Goal: Task Accomplishment & Management: Manage account settings

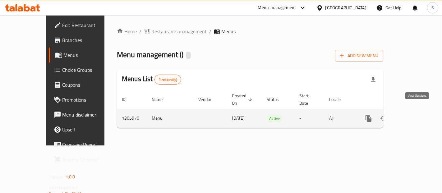
click at [417, 115] on icon "enhanced table" at bounding box center [413, 118] width 7 height 7
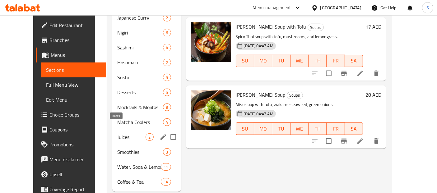
scroll to position [292, 0]
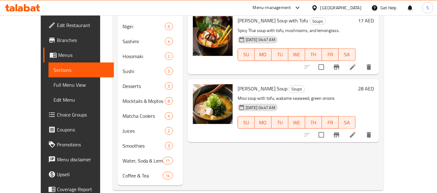
click at [58, 56] on span "Menus" at bounding box center [83, 54] width 51 height 7
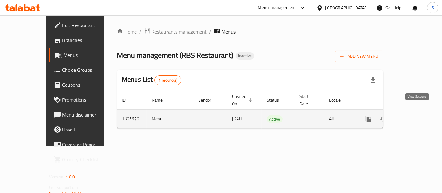
click at [417, 115] on icon "enhanced table" at bounding box center [413, 118] width 7 height 7
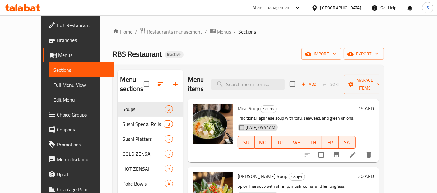
click at [49, 82] on link "Full Menu View" at bounding box center [81, 84] width 65 height 15
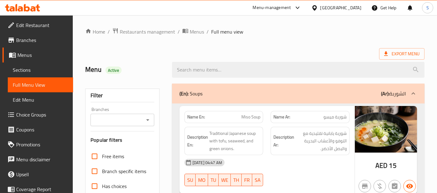
click at [32, 85] on span "Full Menu View" at bounding box center [40, 84] width 55 height 7
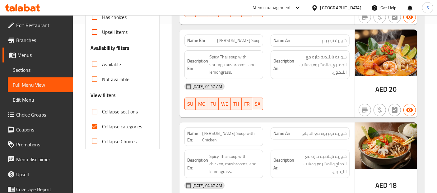
scroll to position [173, 0]
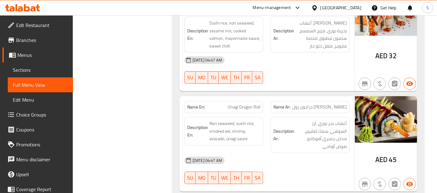
scroll to position [1648, 0]
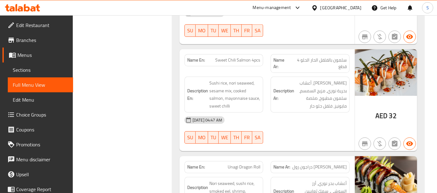
click at [319, 11] on div at bounding box center [315, 7] width 9 height 7
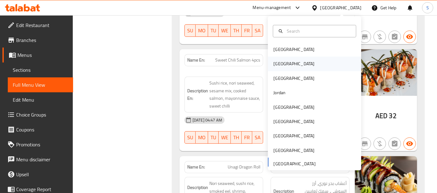
click at [285, 64] on div "Egypt" at bounding box center [314, 64] width 93 height 14
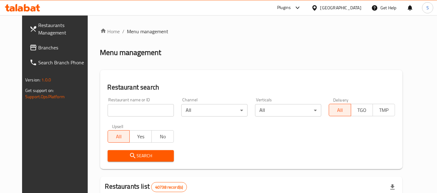
click at [135, 110] on input "search" at bounding box center [141, 110] width 66 height 12
click at [139, 107] on input "search" at bounding box center [141, 110] width 66 height 12
paste input "حواوشى المنزلاوى"
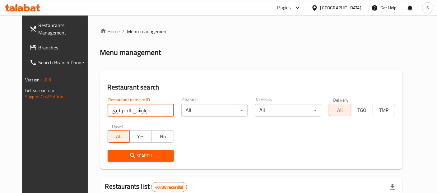
type input "حواوشى المنزلاوى"
click button "Search" at bounding box center [141, 156] width 66 height 12
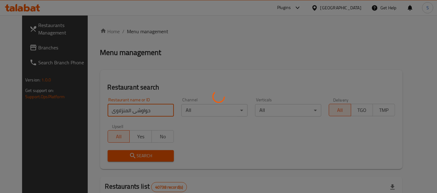
scroll to position [84, 0]
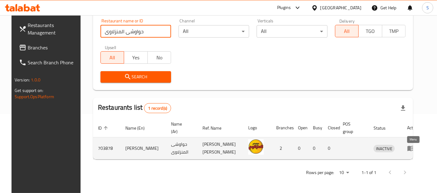
click at [410, 145] on icon "enhanced table" at bounding box center [410, 148] width 7 height 7
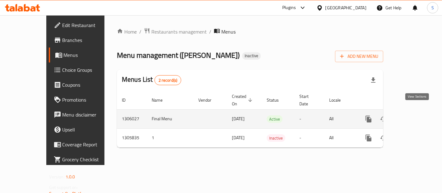
click at [415, 115] on icon "enhanced table" at bounding box center [413, 118] width 7 height 7
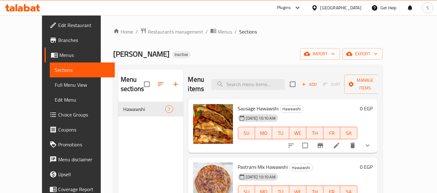
click at [55, 82] on span "Full Menu View" at bounding box center [82, 84] width 55 height 7
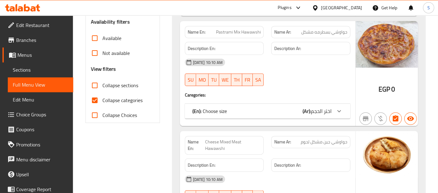
scroll to position [196, 0]
click at [128, 105] on label "Collapse categories" at bounding box center [114, 100] width 55 height 15
click at [102, 105] on input "Collapse categories" at bounding box center [94, 100] width 15 height 15
checkbox input "false"
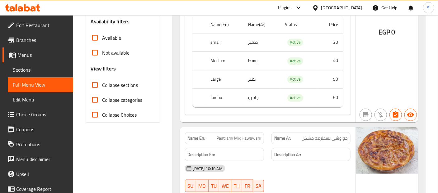
click at [307, 142] on div "Name Ar: حواوشي بسطرمه مشكل" at bounding box center [310, 139] width 79 height 12
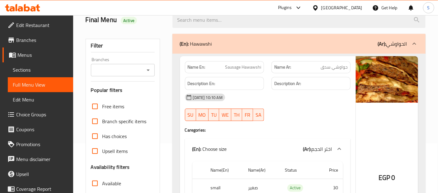
scroll to position [52, 0]
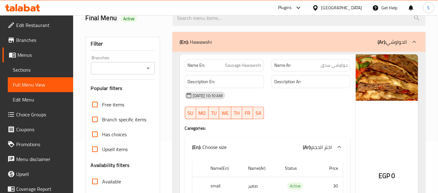
click at [382, 104] on div "EGP 0" at bounding box center [387, 160] width 62 height 212
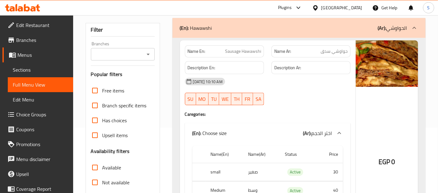
scroll to position [107, 0]
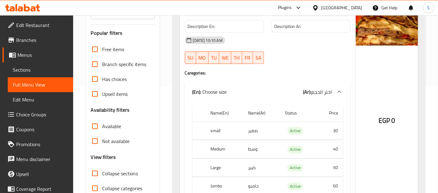
click at [384, 66] on div "EGP 0" at bounding box center [387, 105] width 62 height 212
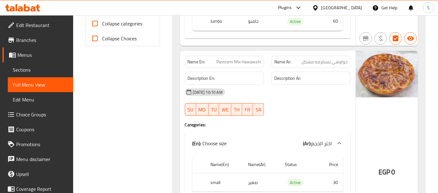
scroll to position [273, 0]
click at [249, 58] on span "Pastrami Mix Hawawshi" at bounding box center [238, 61] width 45 height 7
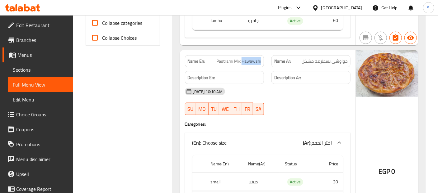
click at [249, 58] on span "Pastrami Mix Hawawshi" at bounding box center [238, 61] width 45 height 7
copy span "Pastrami Mix Hawawshi"
click at [338, 75] on h6 "Description Ar:" at bounding box center [310, 78] width 73 height 8
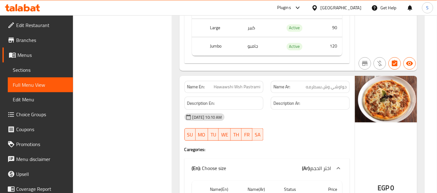
scroll to position [1091, 0]
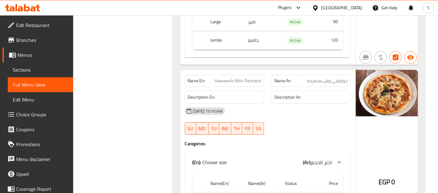
click at [233, 78] on span "Hawawshi Wsh Pastrami" at bounding box center [237, 81] width 47 height 7
copy span "Hawawshi Wsh Pastrami"
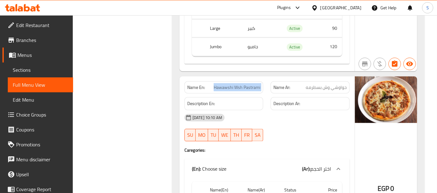
click at [42, 54] on span "Menus" at bounding box center [42, 54] width 51 height 7
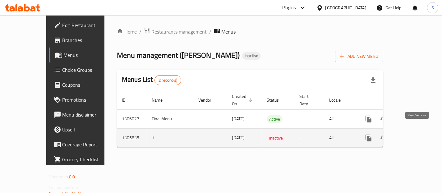
click at [417, 134] on icon "enhanced table" at bounding box center [413, 137] width 7 height 7
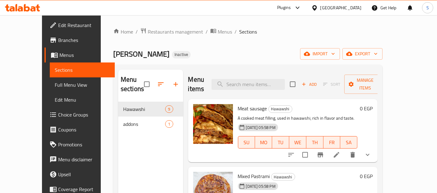
click at [55, 81] on span "Full Menu View" at bounding box center [82, 84] width 55 height 7
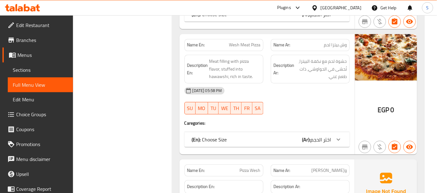
scroll to position [628, 0]
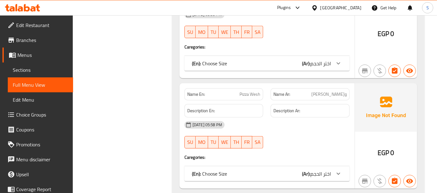
click at [30, 54] on span "Menus" at bounding box center [42, 54] width 51 height 7
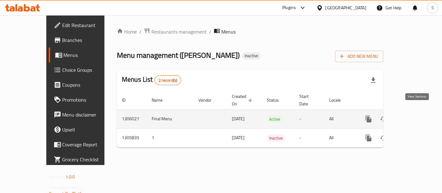
click at [417, 116] on icon "enhanced table" at bounding box center [414, 119] width 6 height 6
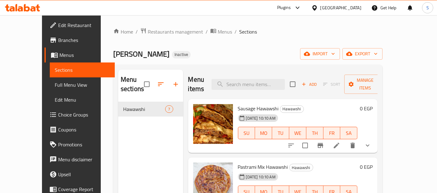
click at [55, 82] on span "Full Menu View" at bounding box center [82, 84] width 55 height 7
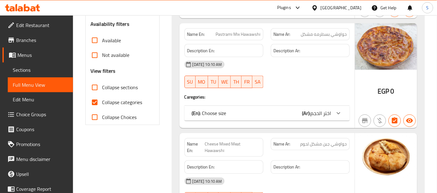
scroll to position [190, 0]
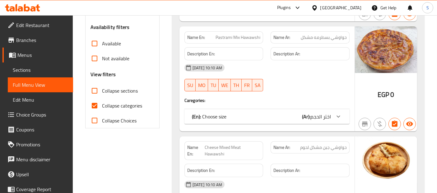
click at [355, 12] on div "Egypt" at bounding box center [336, 7] width 60 height 15
click at [354, 4] on div "Egypt" at bounding box center [340, 7] width 41 height 7
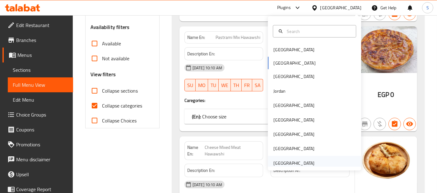
click at [290, 163] on div "[GEOGRAPHIC_DATA]" at bounding box center [293, 163] width 41 height 7
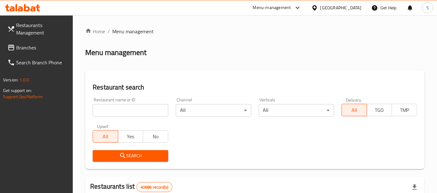
click at [48, 47] on span "Branches" at bounding box center [42, 47] width 52 height 7
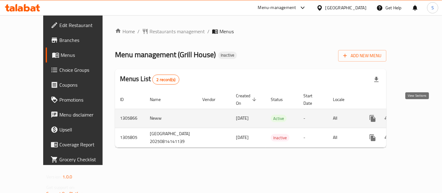
click at [420, 115] on icon "enhanced table" at bounding box center [417, 118] width 7 height 7
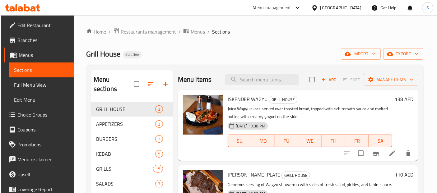
click at [23, 85] on span "Full Menu View" at bounding box center [41, 84] width 55 height 7
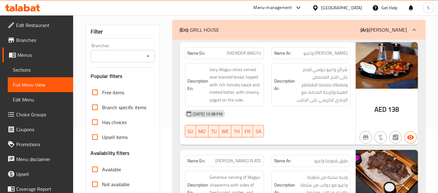
scroll to position [58, 0]
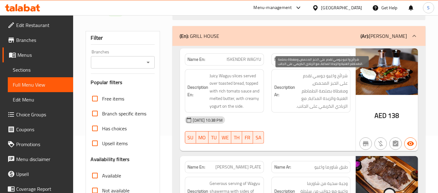
click at [335, 74] on span "شرائح واغيو جوسي تقدم على الخبز المحمص، ومغطاة بصلصة الطماطم الغنية والزبدة الم…" at bounding box center [321, 91] width 51 height 38
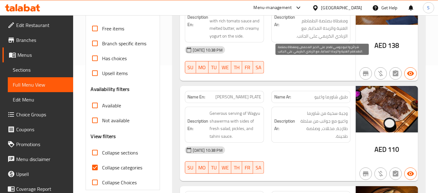
scroll to position [139, 0]
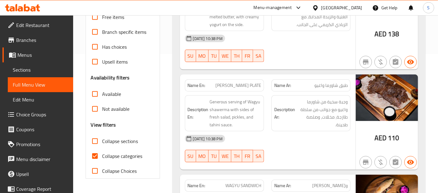
click at [329, 125] on div "Description Ar: وجبة سخية من شاورما واغيو مع جوانب من سلطة طازجة، مخللات، وصلصة…" at bounding box center [311, 114] width 86 height 44
click at [295, 72] on div "Name En: ISKENDER WAGYU Name Ar: إسكندر واغيو Description En: Juicy Wagyu slice…" at bounding box center [298, 119] width 253 height 311
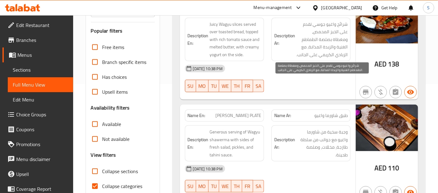
scroll to position [121, 0]
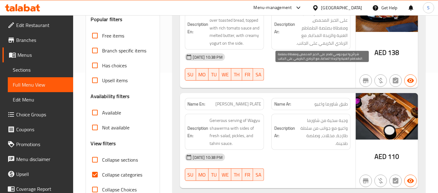
click at [316, 115] on div "Description Ar: وجبة سخية من شاورما واغيو مع جوانب من سلطة طازجة، مخللات، وصلصة…" at bounding box center [310, 132] width 79 height 36
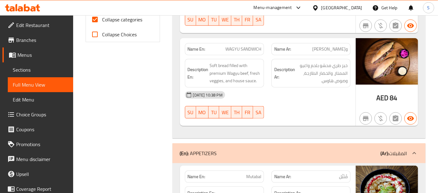
scroll to position [277, 0]
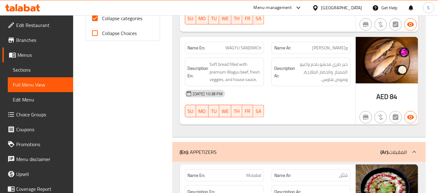
click at [329, 90] on div "[DATE] 10:38 PM" at bounding box center [267, 93] width 173 height 15
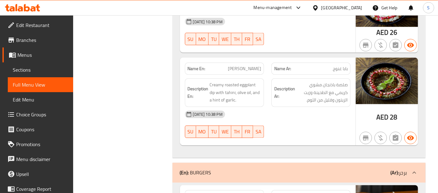
scroll to position [468, 0]
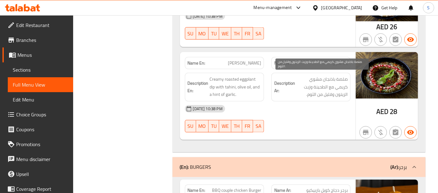
click at [347, 81] on span "صلصة باذنجان مشوي كريمي مع الطحينة وزيت الزيتون وقليل من الثوم." at bounding box center [321, 87] width 51 height 23
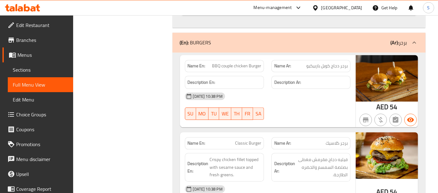
scroll to position [606, 0]
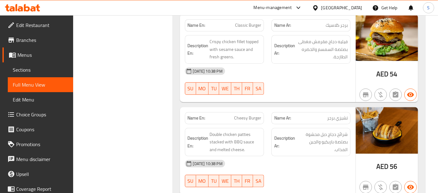
scroll to position [712, 0]
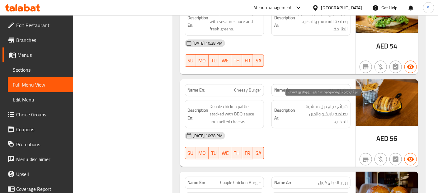
scroll to position [739, 0]
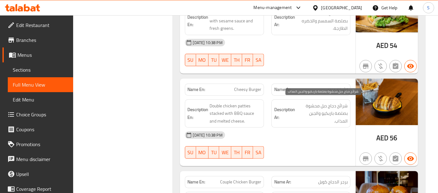
click at [315, 121] on span "شرائح دجاج دبل محشوة بصلصة باربكيو والجبن المذاب." at bounding box center [321, 113] width 51 height 23
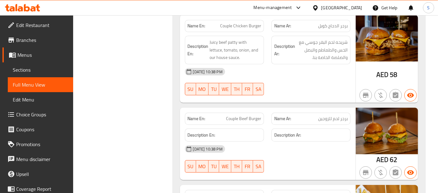
scroll to position [890, 0]
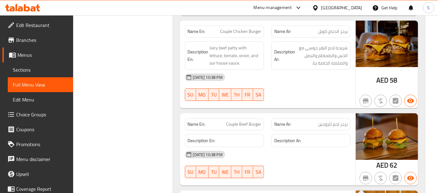
click at [334, 93] on div "14-08-2025 10:38 PM SU MO TU WE TH FR SA" at bounding box center [267, 87] width 173 height 35
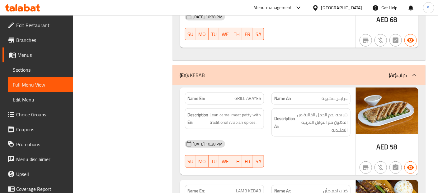
scroll to position [1222, 0]
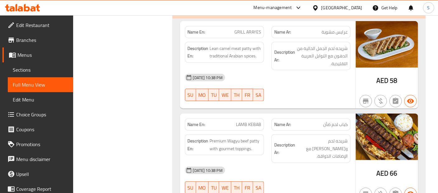
scroll to position [1291, 0]
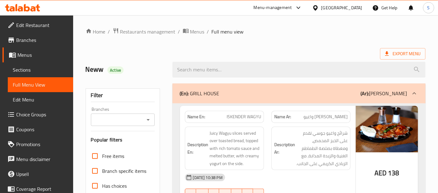
click at [361, 55] on div "Export Menu" at bounding box center [256, 54] width 340 height 12
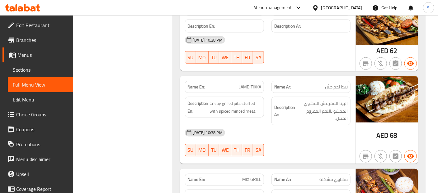
scroll to position [1498, 0]
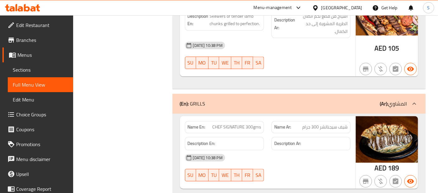
scroll to position [1678, 0]
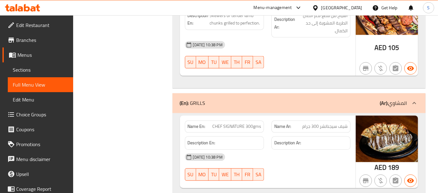
copy span "SIGNATURE"
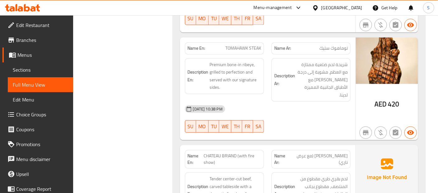
scroll to position [2749, 0]
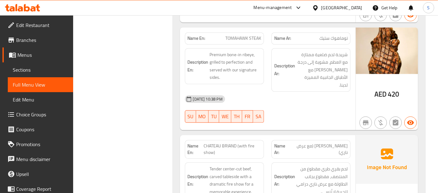
click at [361, 135] on img at bounding box center [387, 159] width 62 height 49
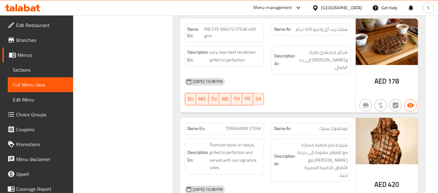
scroll to position [2669, 0]
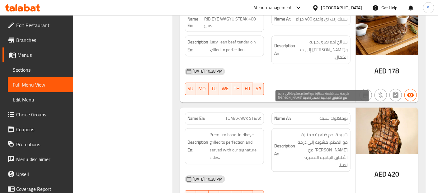
click at [317, 132] on span "شريحة لحم ضلعية ممتازة مع العظم، مشوية إلى درجة الكمال وتقدم مع الأطباق الجانبي…" at bounding box center [321, 151] width 51 height 38
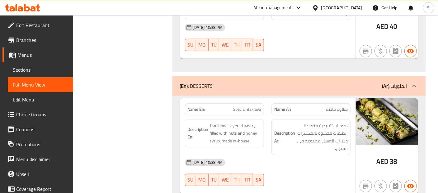
scroll to position [3373, 0]
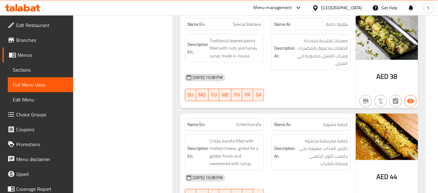
scroll to position [3443, 0]
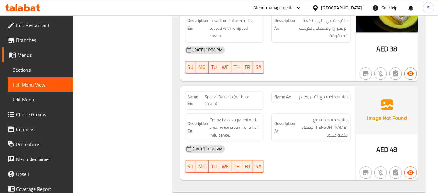
scroll to position [3940, 0]
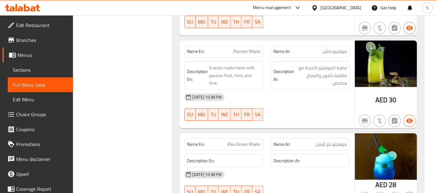
scroll to position [4521, 0]
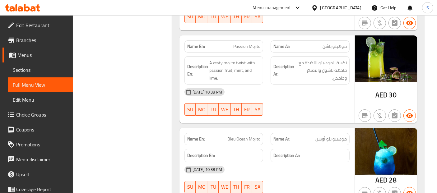
click at [35, 68] on span "Sections" at bounding box center [40, 69] width 55 height 7
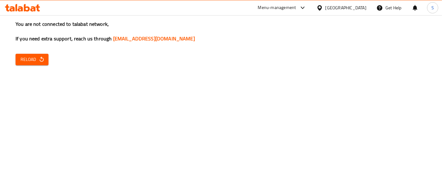
click at [42, 102] on div "You are not connected to talabat network, If you need extra support, reach us t…" at bounding box center [221, 96] width 442 height 193
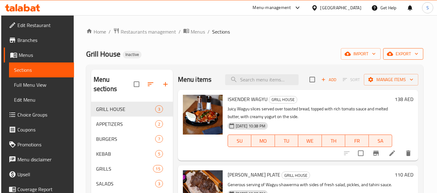
click at [403, 57] on span "export" at bounding box center [403, 54] width 30 height 8
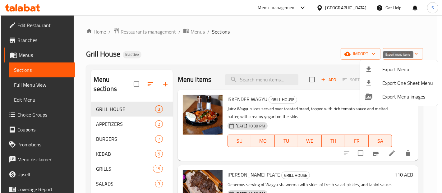
click at [396, 68] on span "Export Menu" at bounding box center [408, 69] width 51 height 7
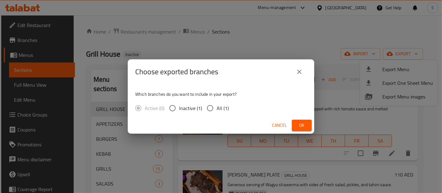
click at [222, 111] on span "All (1)" at bounding box center [223, 108] width 12 height 7
click at [217, 111] on input "All (1)" at bounding box center [210, 108] width 13 height 13
radio input "true"
click at [297, 126] on span "Ok" at bounding box center [302, 126] width 10 height 8
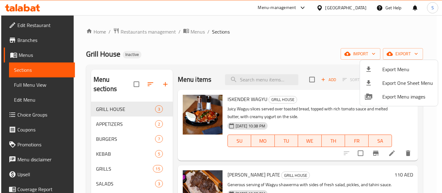
click at [396, 34] on div at bounding box center [221, 96] width 442 height 193
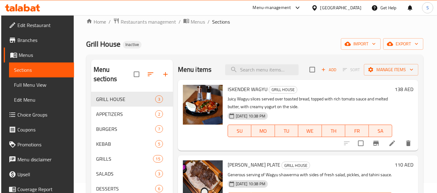
scroll to position [87, 0]
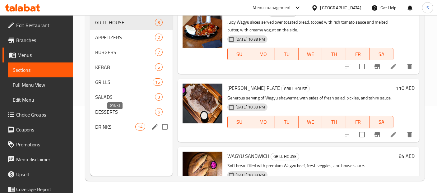
click at [108, 123] on span "DRINKS" at bounding box center [115, 126] width 40 height 7
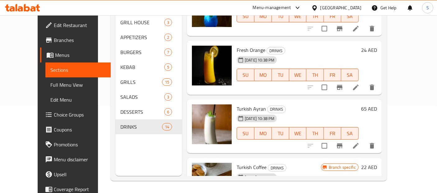
scroll to position [468, 0]
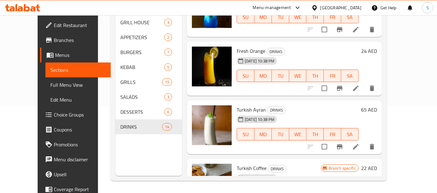
click at [243, 105] on span "Turkish Ayran" at bounding box center [251, 109] width 29 height 9
click at [243, 164] on span "Turkish Coffee" at bounding box center [252, 168] width 30 height 9
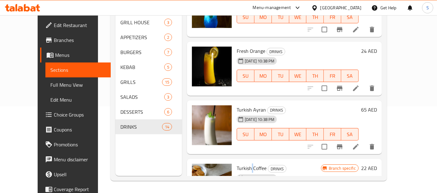
click at [243, 164] on span "Turkish Coffee" at bounding box center [252, 168] width 30 height 9
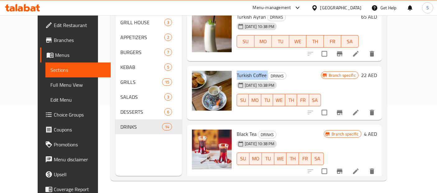
scroll to position [566, 0]
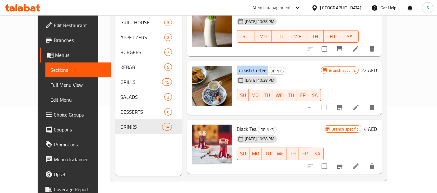
click at [240, 124] on span "Black Tea" at bounding box center [247, 128] width 20 height 9
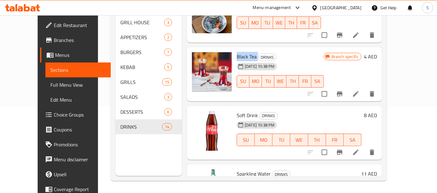
scroll to position [659, 0]
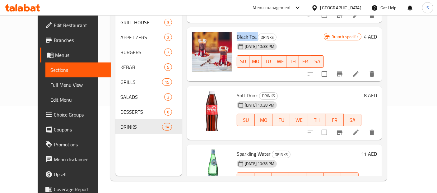
click at [237, 91] on span "Soft Drink" at bounding box center [247, 95] width 21 height 9
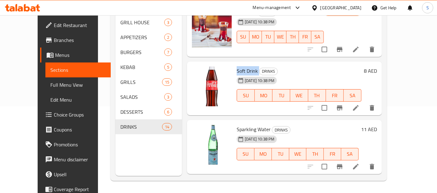
scroll to position [699, 0]
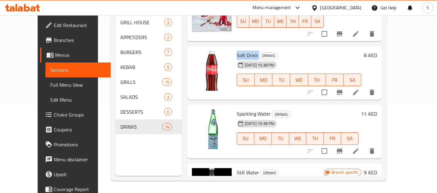
click at [245, 109] on span "Sparkling Water" at bounding box center [254, 113] width 34 height 9
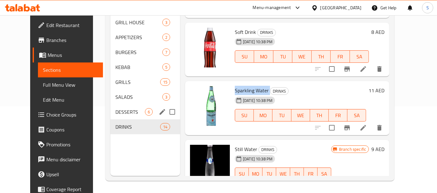
click at [110, 105] on div "DESSERTS 6" at bounding box center [145, 112] width 70 height 15
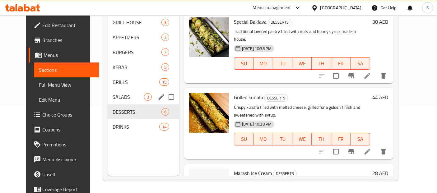
click at [109, 91] on div "SALADS 3" at bounding box center [144, 97] width 72 height 15
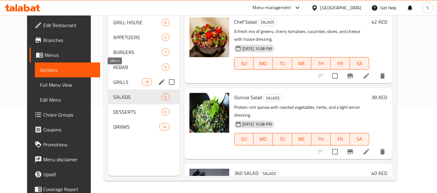
click at [119, 78] on span "GRILLS" at bounding box center [127, 81] width 29 height 7
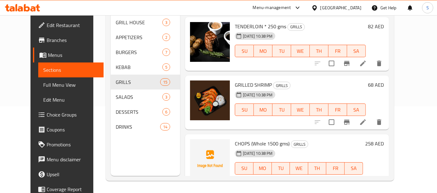
scroll to position [426, 0]
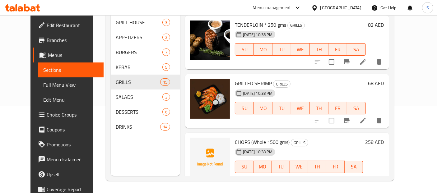
click at [247, 79] on span "GRILLED SHRIMP" at bounding box center [253, 83] width 37 height 9
click at [367, 117] on icon at bounding box center [362, 120] width 7 height 7
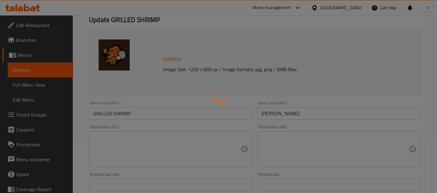
scroll to position [58, 0]
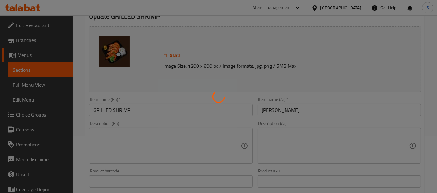
click at [218, 137] on div at bounding box center [218, 96] width 437 height 193
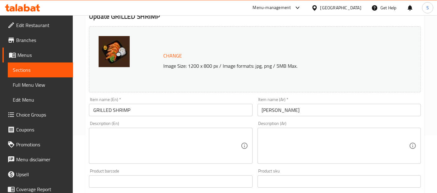
click at [175, 141] on textarea at bounding box center [166, 146] width 147 height 30
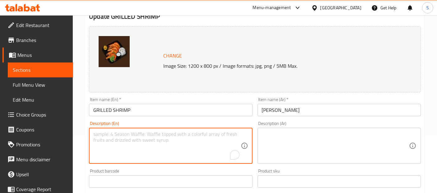
paste textarea "Succulent jumbo shrimp marinated in a blend of herbs and spices, grilled to per…"
type textarea "Succulent jumbo shrimp marinated in a blend of herbs and spices, grilled to per…"
click at [324, 145] on textarea at bounding box center [335, 146] width 147 height 30
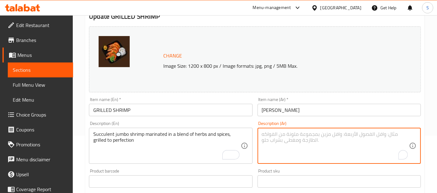
paste textarea "روبيان جامبو طري متبل بمزيج متناغم من الأعشاب والتوابل ، مشوي إلى درجة الكمال"
type textarea "روبيان جامبو طري متبل بمزيج متناغم من الأعشاب والتوابل ، مشوي إلى درجة الكمال"
click at [322, 110] on input "روبيان مشوي" at bounding box center [339, 110] width 163 height 12
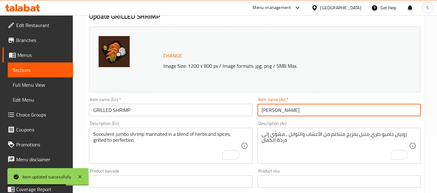
click at [27, 67] on span "Sections" at bounding box center [40, 69] width 55 height 7
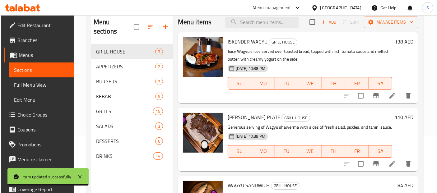
click at [259, 42] on span "ISKENDER WAGYU" at bounding box center [248, 41] width 40 height 9
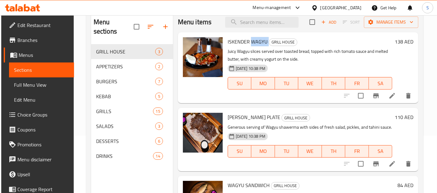
click at [259, 42] on span "ISKENDER WAGYU" at bounding box center [248, 41] width 40 height 9
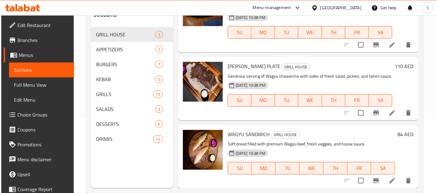
scroll to position [87, 0]
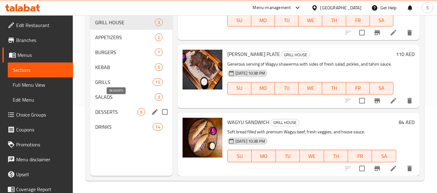
click at [123, 108] on span "DESSERTS" at bounding box center [116, 111] width 42 height 7
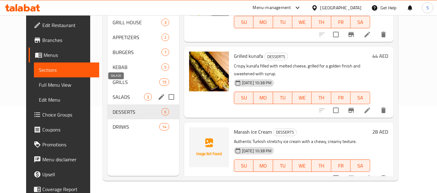
click at [122, 93] on span "SALADS" at bounding box center [128, 96] width 31 height 7
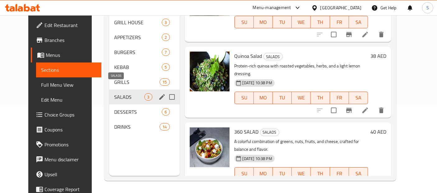
scroll to position [34, 0]
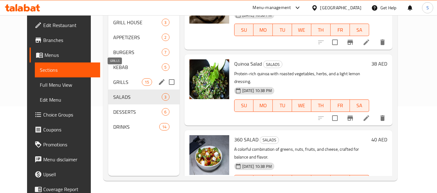
click at [121, 78] on span "GRILLS" at bounding box center [127, 81] width 29 height 7
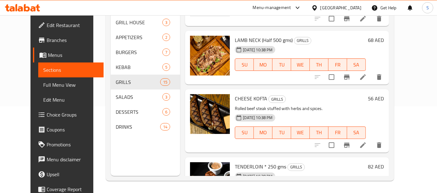
scroll to position [282, 0]
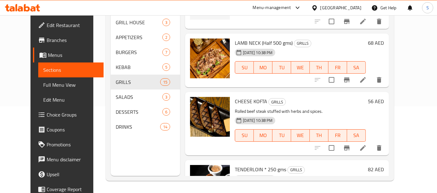
click at [237, 97] on span "CHEESE KOFTA" at bounding box center [251, 101] width 32 height 9
click at [367, 144] on icon at bounding box center [362, 147] width 7 height 7
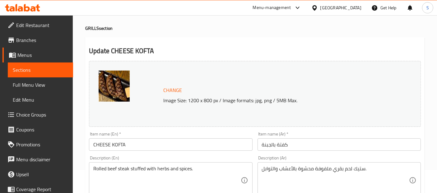
scroll to position [29, 0]
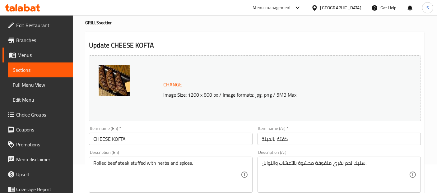
click at [46, 68] on span "Sections" at bounding box center [40, 69] width 55 height 7
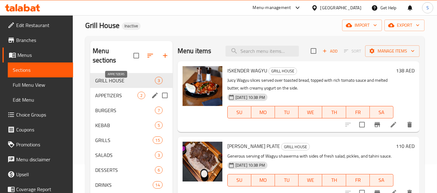
click at [105, 92] on span "APPETIZERS" at bounding box center [116, 95] width 42 height 7
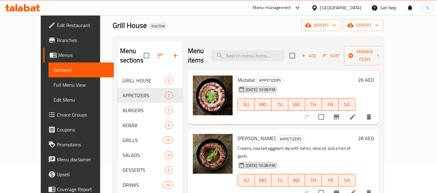
click at [238, 75] on span "Mutabal" at bounding box center [246, 79] width 17 height 9
copy h6 "Mutabal"
click at [356, 114] on icon at bounding box center [353, 117] width 6 height 6
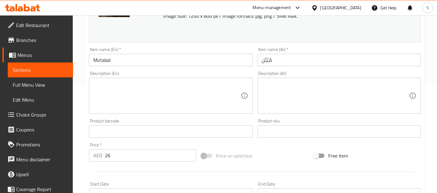
scroll to position [115, 0]
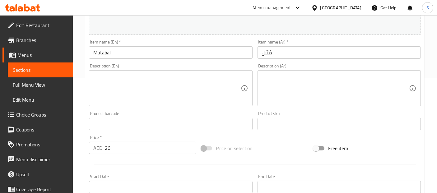
click at [190, 85] on textarea at bounding box center [166, 89] width 147 height 30
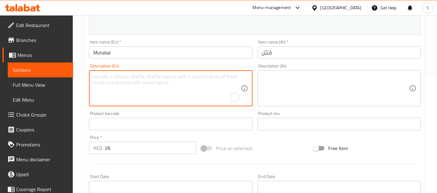
paste textarea "Made with cooked and mashed eggplants, mixed with tahini, garlic and lemon juic…"
type textarea "Made with cooked and mashed eggplants, mixed with tahini, garlic and lemon juic…"
click at [287, 90] on textarea at bounding box center [335, 89] width 147 height 30
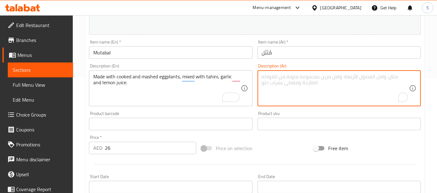
paste textarea "مصنوعة من الباذنجان المطبوخ والمهروس، مخلوط بالطحينة والثوم وعصير الليمون."
type textarea "مصنوعة من الباذنجان المطبوخ والمهروس، مخلوط بالطحينة والثوم وعصير الليمون."
click at [287, 56] on input "مُتَبَّل" at bounding box center [339, 52] width 163 height 12
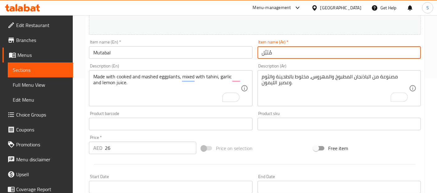
click at [38, 72] on span "Sections" at bounding box center [40, 69] width 55 height 7
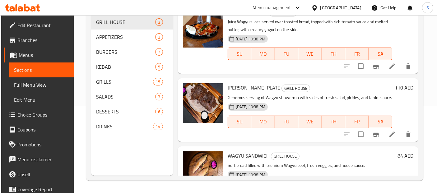
scroll to position [87, 0]
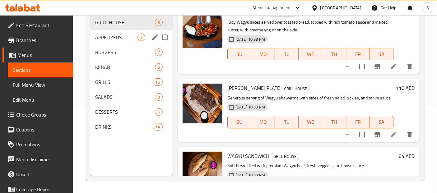
click at [114, 31] on div "APPETIZERS 2" at bounding box center [131, 37] width 82 height 15
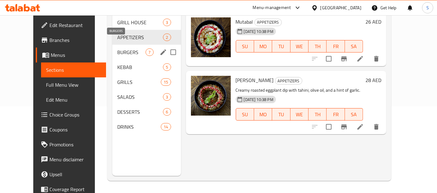
click at [117, 49] on span "BURGERS" at bounding box center [131, 52] width 28 height 7
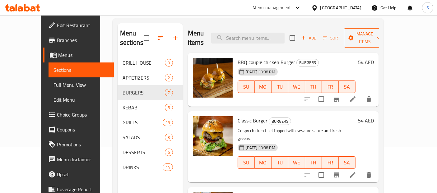
click at [386, 38] on button "Manage items" at bounding box center [365, 37] width 42 height 19
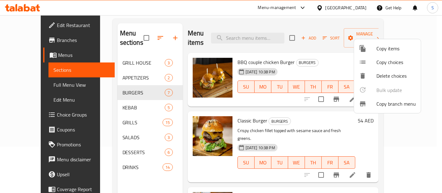
click at [378, 50] on span "Copy items" at bounding box center [397, 48] width 40 height 7
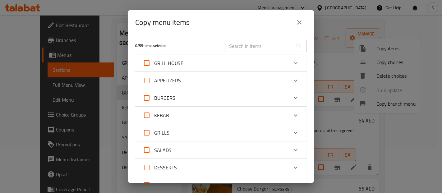
click at [304, 23] on button "close" at bounding box center [299, 22] width 15 height 15
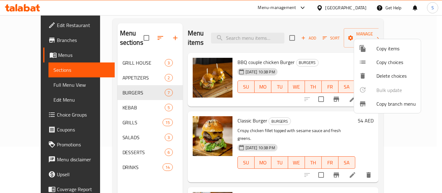
click at [358, 62] on li "Copy choices" at bounding box center [387, 62] width 67 height 14
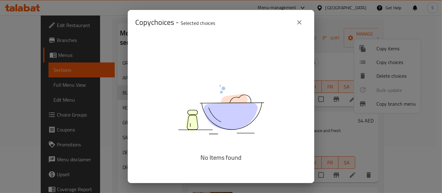
click at [303, 19] on icon "close" at bounding box center [299, 22] width 7 height 7
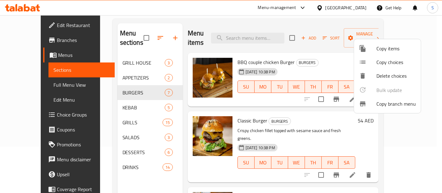
click at [329, 63] on div at bounding box center [221, 96] width 442 height 193
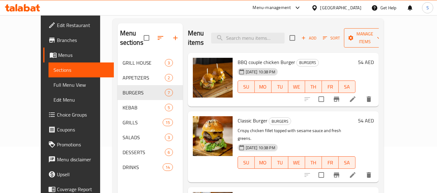
click at [381, 34] on span "Manage items" at bounding box center [365, 38] width 32 height 16
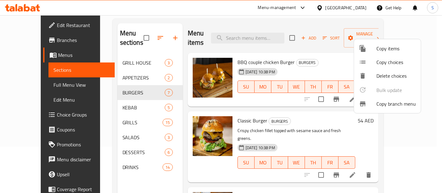
click at [342, 54] on div at bounding box center [221, 96] width 442 height 193
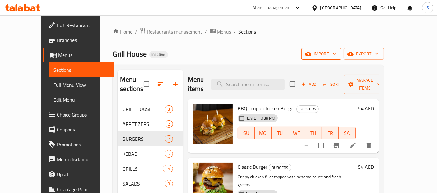
click at [341, 58] on button "import" at bounding box center [321, 54] width 40 height 12
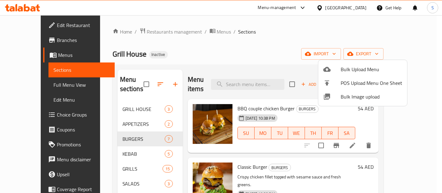
click at [399, 56] on div at bounding box center [221, 96] width 442 height 193
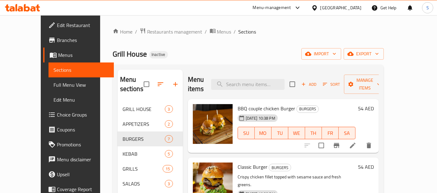
click at [379, 56] on span "export" at bounding box center [364, 54] width 30 height 8
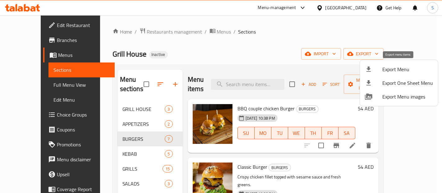
click at [383, 66] on span "Export Menu" at bounding box center [408, 69] width 51 height 7
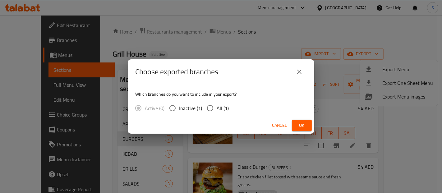
click at [215, 109] on input "All (1)" at bounding box center [210, 108] width 13 height 13
radio input "true"
click at [304, 125] on span "Ok" at bounding box center [302, 126] width 10 height 8
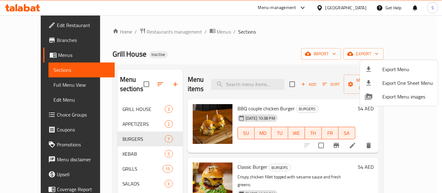
click at [195, 51] on div at bounding box center [221, 96] width 442 height 193
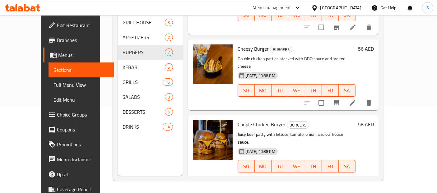
scroll to position [95, 0]
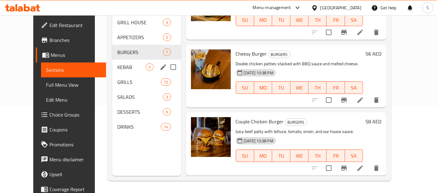
click at [112, 62] on div "KEBAB 5" at bounding box center [146, 67] width 68 height 15
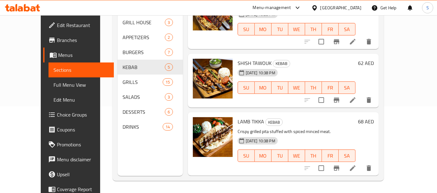
click at [238, 58] on span "SHISH TAWOUK" at bounding box center [255, 62] width 34 height 9
click at [356, 97] on icon at bounding box center [353, 100] width 6 height 6
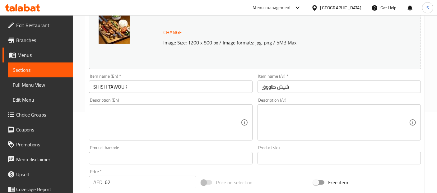
scroll to position [115, 0]
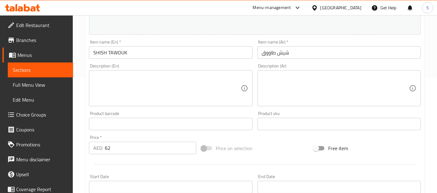
click at [190, 79] on textarea at bounding box center [166, 89] width 147 height 30
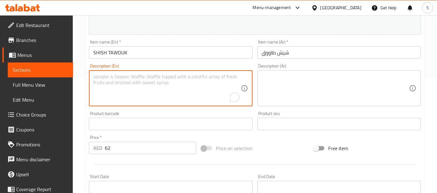
paste textarea "Chicken shish, tomatoes, onions, and parsley for garnish."
type textarea "Chicken shish, tomatoes, onions, and parsley for garnish."
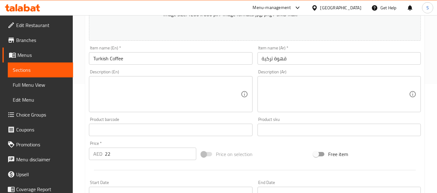
scroll to position [109, 0]
click at [189, 96] on textarea at bounding box center [166, 95] width 147 height 30
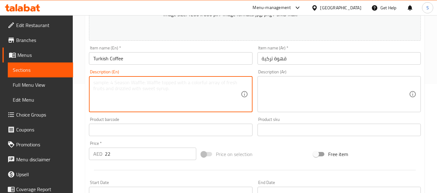
paste textarea "A strong and rich coffee made using a special brewing method and served in smal…"
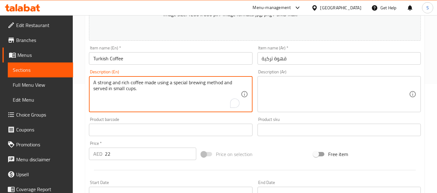
type textarea "A strong and rich coffee made using a special brewing method and served in smal…"
click at [310, 93] on textarea at bounding box center [335, 95] width 147 height 30
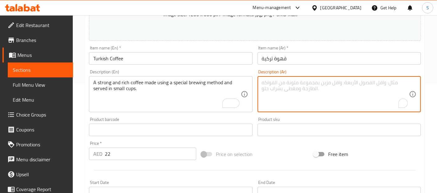
paste textarea "قهوة قوية وغنية مصنوعة باستخدام طريقة خاصة للتخمير ومقدمة في أكواب صغيرة."
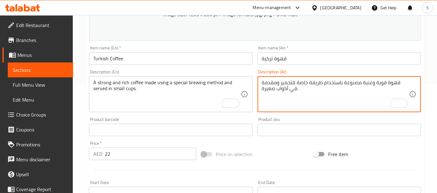
type textarea "قهوة قوية وغنية مصنوعة باستخدام طريقة خاصة للتخمير ومقدمة في أكواب صغيرة."
click at [319, 59] on input "قهوة تركية" at bounding box center [339, 58] width 163 height 12
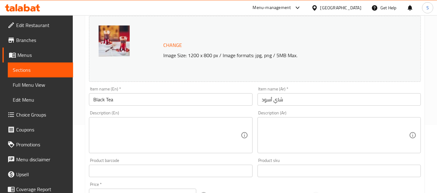
scroll to position [69, 0]
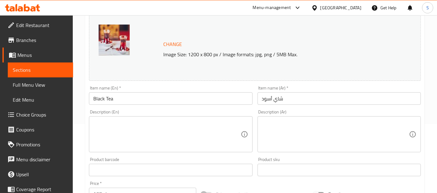
click at [174, 135] on textarea at bounding box center [166, 135] width 147 height 30
paste textarea "Popular beverage has a complex flavor, good source of caffeine and good source …"
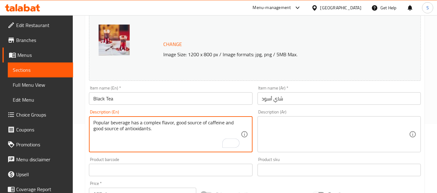
type textarea "Popular beverage has a complex flavor, good source of caffeine and good source …"
click at [288, 125] on textarea at bounding box center [335, 135] width 147 height 30
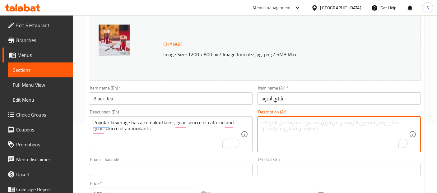
paste textarea "مشروبات شعبية له نكهة معقدة، مصدر جيد للكافيين ومضادات الاكسدة"
type textarea "مشروبات شعبية له نكهة معقدة، مصدر جيد للكافيين ومضادات الاكسدة"
click at [311, 103] on input "شاي أسود" at bounding box center [339, 98] width 163 height 12
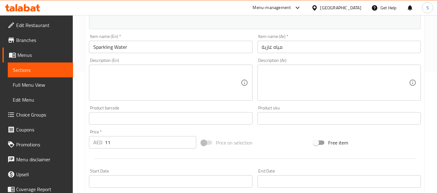
scroll to position [99, 0]
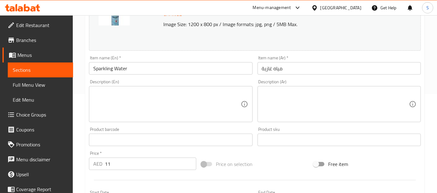
click at [200, 108] on textarea at bounding box center [166, 105] width 147 height 30
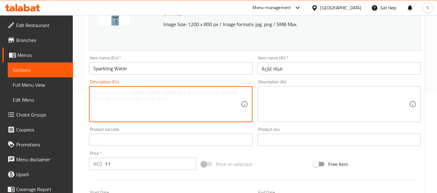
paste textarea "Carbonated water"
type textarea "Carbonated water"
click at [167, 105] on textarea "Carbonated water" at bounding box center [166, 105] width 147 height 30
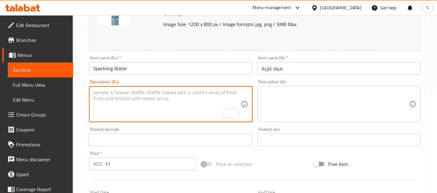
click at [299, 95] on textarea at bounding box center [335, 105] width 147 height 30
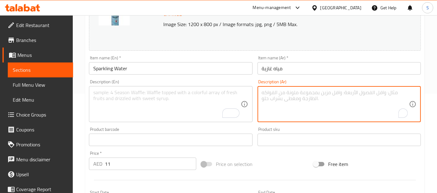
paste textarea "روبيان جامبو طري متبل بمزيج متناغم من الأعشاب والتوابل ، مشوي إلى درجة الكمال"
type textarea "روبيان جامبو طري متبل بمزيج متناغم من الأعشاب والتوابل ، مشوي إلى درجة الكمال"
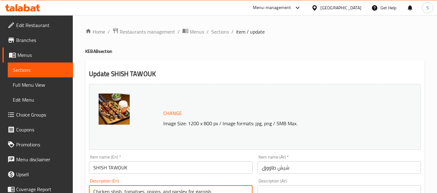
scroll to position [115, 0]
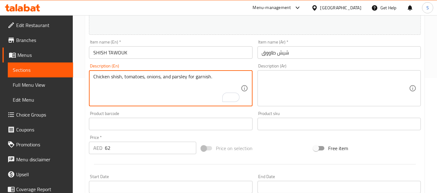
click at [288, 87] on textarea at bounding box center [335, 89] width 147 height 30
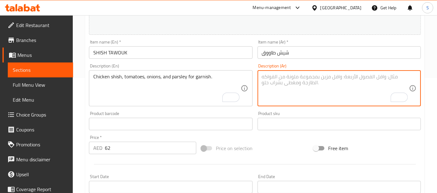
paste textarea "شيش دجاج، طماطم، بصل، بقدونس للتزيين"
type textarea "شيش دجاج، طماطم، بصل، بقدونس للتزيين"
click at [220, 54] on input "SHISH TAWOUK" at bounding box center [170, 52] width 163 height 12
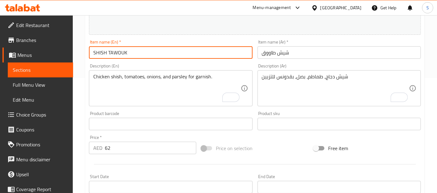
click at [41, 67] on span "Sections" at bounding box center [40, 69] width 55 height 7
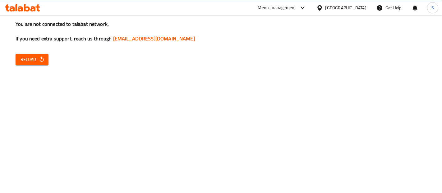
click at [5, 73] on div "You are not connected to talabat network, If you need extra support, reach us t…" at bounding box center [221, 96] width 442 height 193
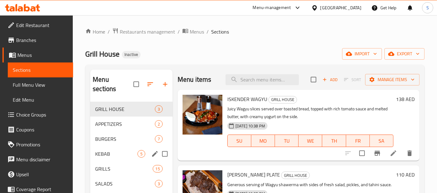
click at [110, 151] on div "KEBAB 5" at bounding box center [131, 154] width 82 height 15
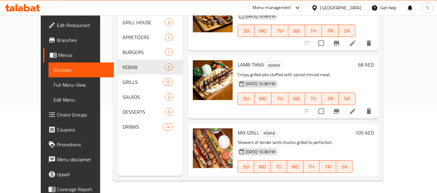
scroll to position [162, 0]
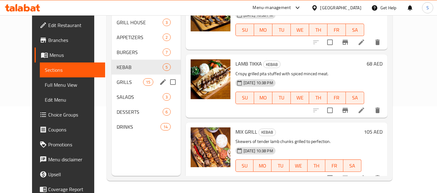
click at [122, 75] on div "GRILLS 15" at bounding box center [146, 82] width 69 height 15
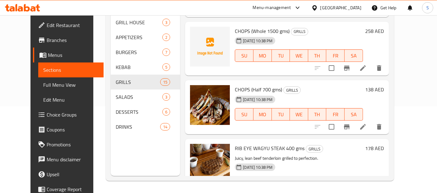
scroll to position [588, 0]
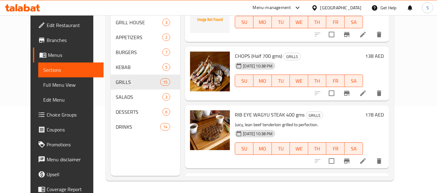
click at [235, 51] on span "CHOPS (Half 700 gms)" at bounding box center [258, 55] width 47 height 9
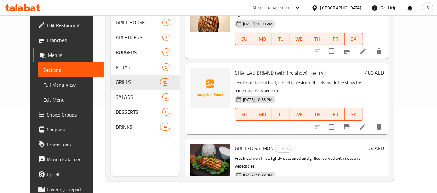
scroll to position [775, 0]
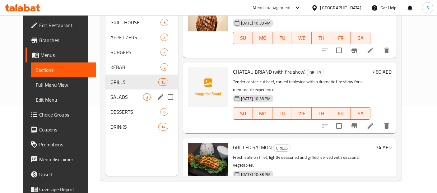
click at [119, 93] on div "SALADS 3" at bounding box center [141, 97] width 73 height 15
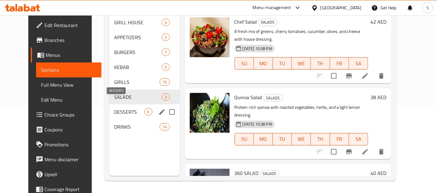
click at [114, 108] on span "DESSERTS" at bounding box center [129, 111] width 30 height 7
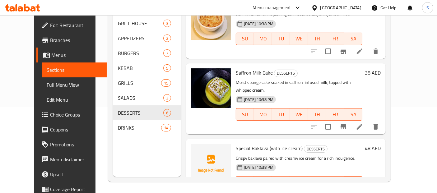
scroll to position [87, 0]
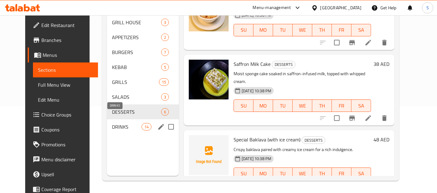
click at [112, 123] on span "DRINKS" at bounding box center [127, 126] width 30 height 7
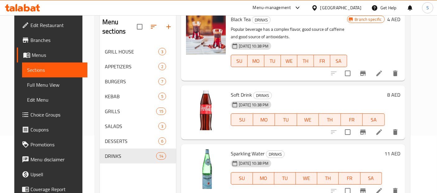
scroll to position [733, 0]
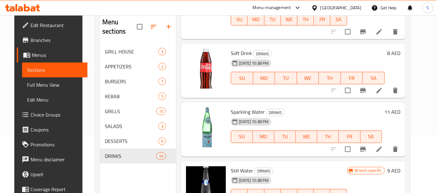
click at [240, 107] on span "Sparkling Water" at bounding box center [248, 111] width 34 height 9
click at [383, 146] on icon at bounding box center [378, 149] width 7 height 7
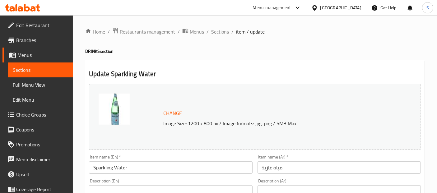
paste textarea "Seltzer water, fizzy and bubbly water."
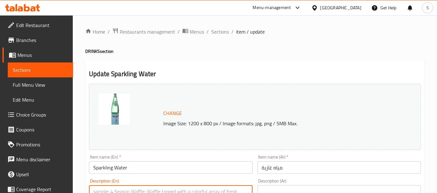
scroll to position [3, 0]
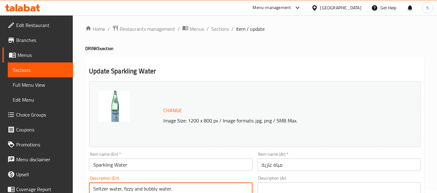
type textarea "Seltzer water, fizzy and bubbly water."
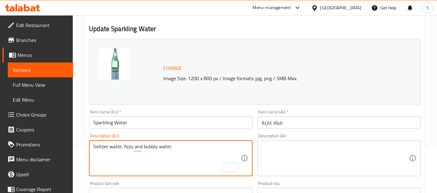
scroll to position [49, 0]
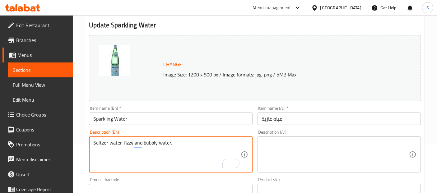
click at [283, 147] on textarea at bounding box center [335, 155] width 147 height 30
paste textarea "مياه مكربنة، فيزي وبابلي"
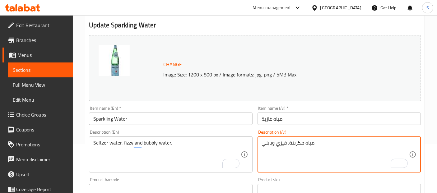
type textarea "مياه مكربنة، فيزي وبابلي"
click at [318, 117] on input "مياه غازية" at bounding box center [339, 119] width 163 height 12
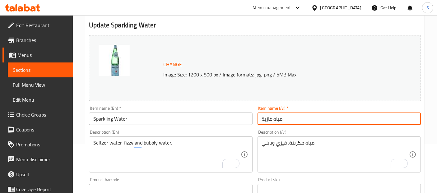
click at [159, 143] on textarea "Seltzer water, fizzy and bubbly water." at bounding box center [166, 155] width 147 height 30
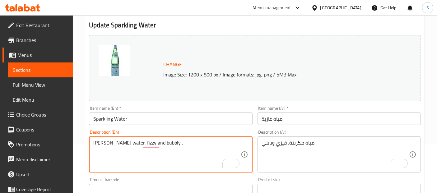
type textarea "[PERSON_NAME] water, fizzy and bubbly ."
click at [315, 119] on input "مياه غازية" at bounding box center [339, 119] width 163 height 12
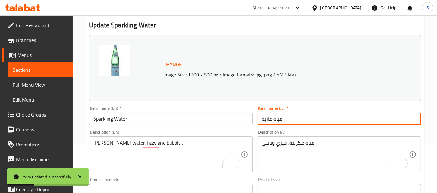
click at [28, 68] on span "Sections" at bounding box center [40, 69] width 55 height 7
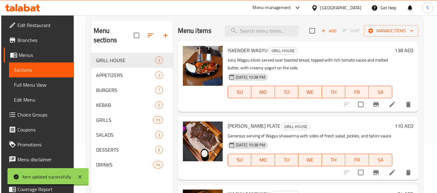
click at [175, 166] on div "Menu items Add Sort Manage items ISKENDER WAGYU GRILL HOUSE Juicy Wagyu slices …" at bounding box center [295, 117] width 245 height 193
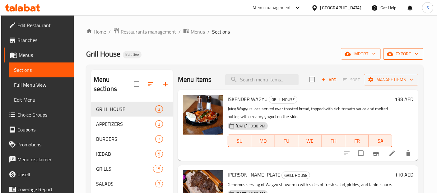
click at [393, 53] on icon "button" at bounding box center [390, 54] width 6 height 4
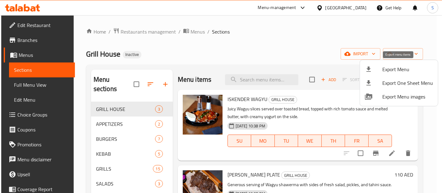
click at [378, 68] on div at bounding box center [373, 69] width 17 height 7
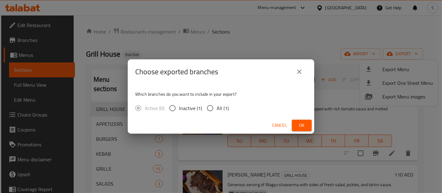
click at [214, 105] on input "All (1)" at bounding box center [210, 108] width 13 height 13
radio input "true"
click at [294, 124] on button "Ok" at bounding box center [302, 126] width 20 height 12
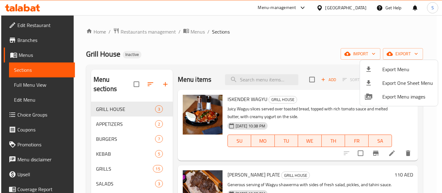
drag, startPoint x: 44, startPoint y: 31, endPoint x: 46, endPoint y: 27, distance: 4.6
click at [46, 27] on div at bounding box center [221, 96] width 442 height 193
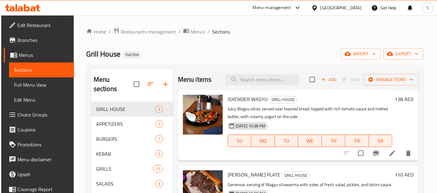
click at [46, 27] on span "Edit Restaurant" at bounding box center [43, 24] width 52 height 7
